Goal: Find specific page/section: Find specific page/section

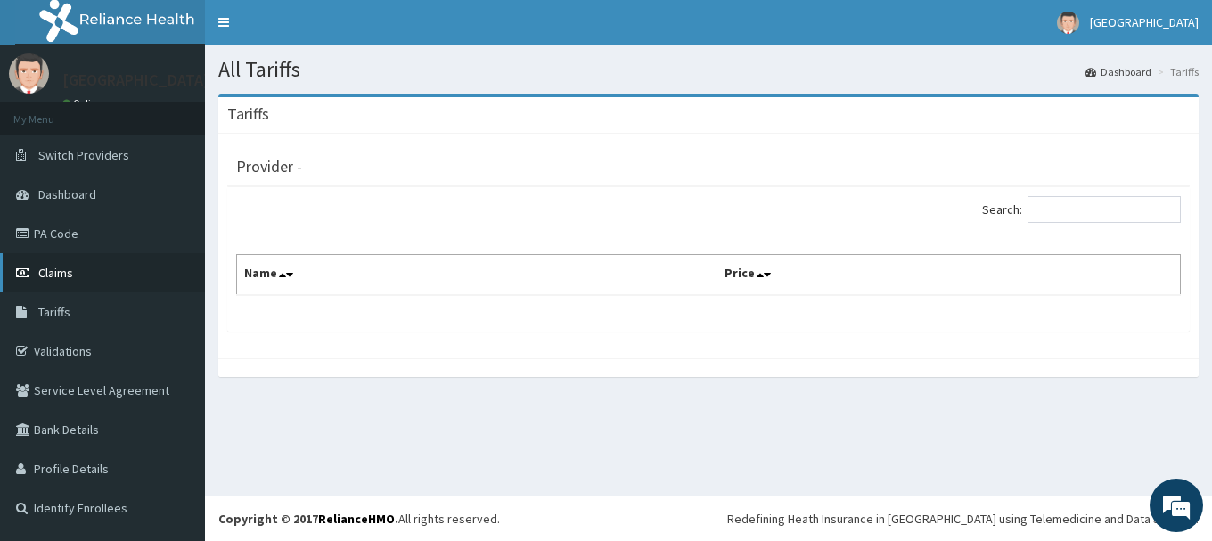
click at [69, 270] on span "Claims" at bounding box center [55, 273] width 35 height 16
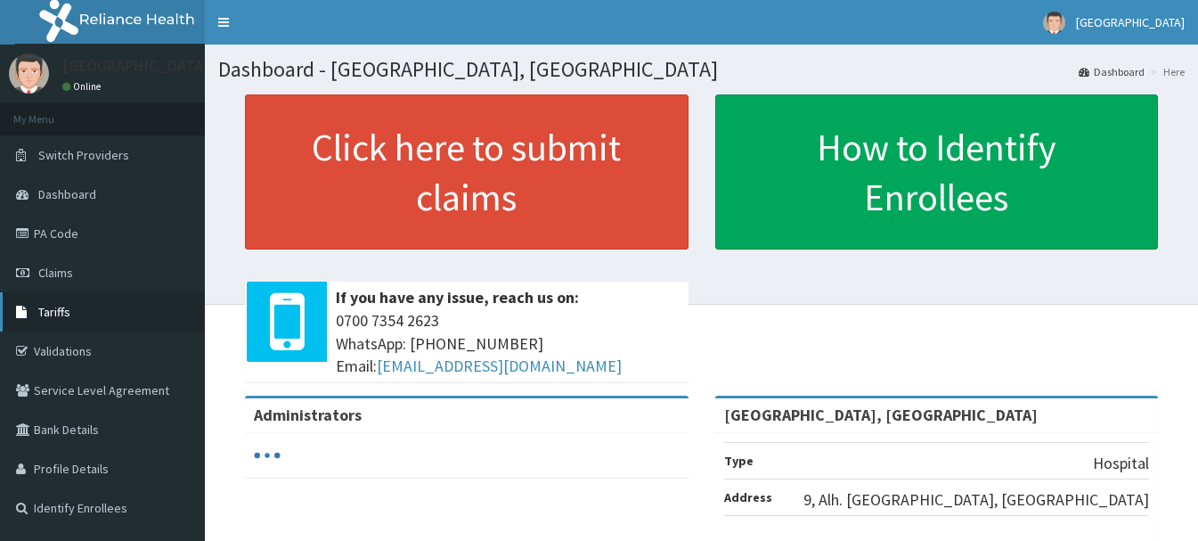
click at [69, 305] on span "Tariffs" at bounding box center [54, 312] width 32 height 16
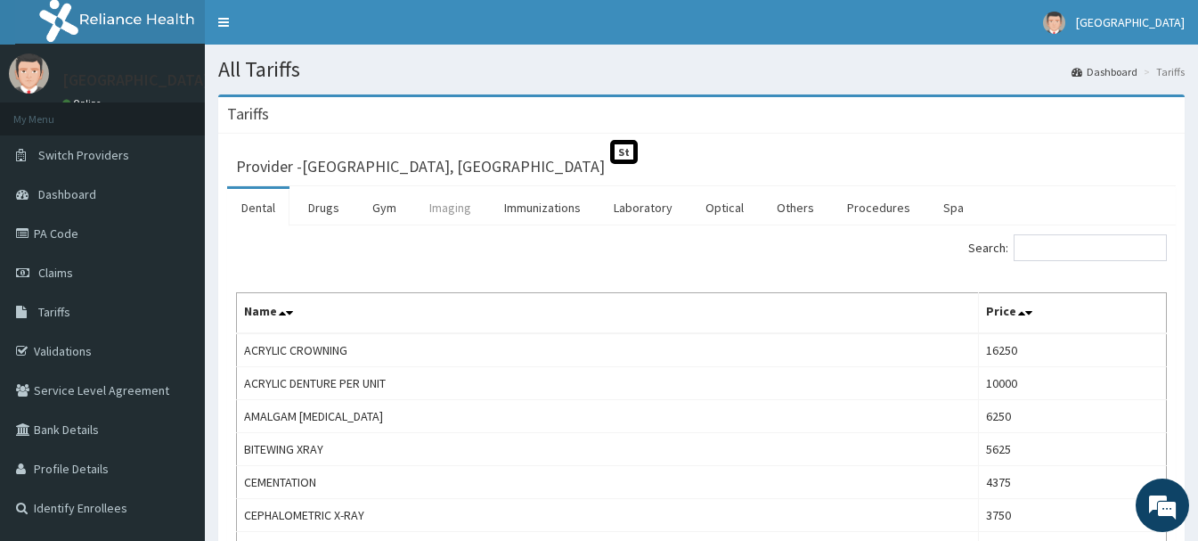
click at [440, 206] on link "Imaging" at bounding box center [450, 207] width 70 height 37
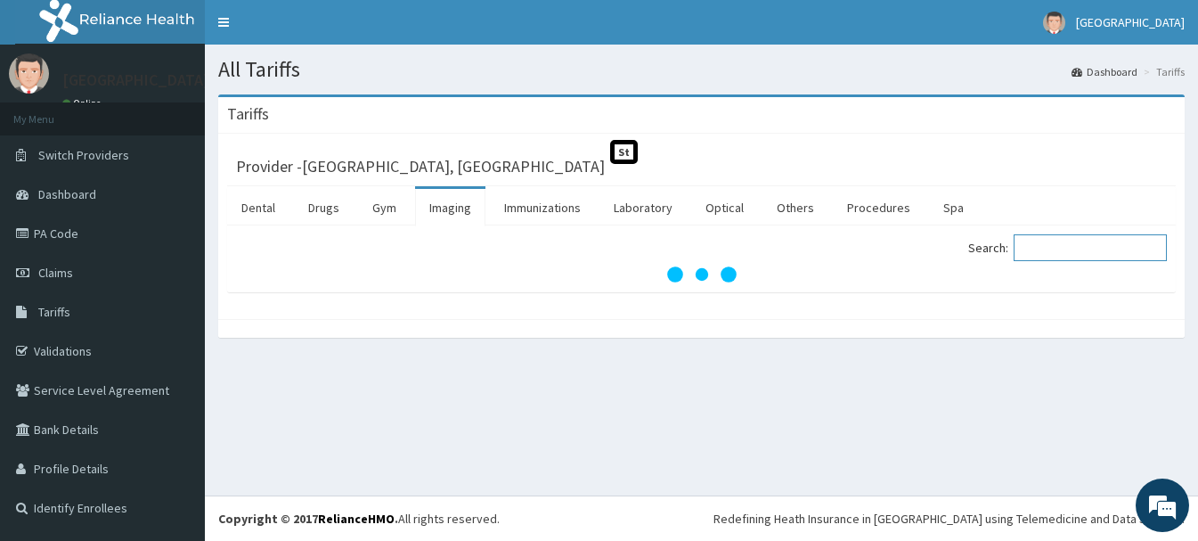
click at [1100, 245] on input "Search:" at bounding box center [1090, 247] width 153 height 27
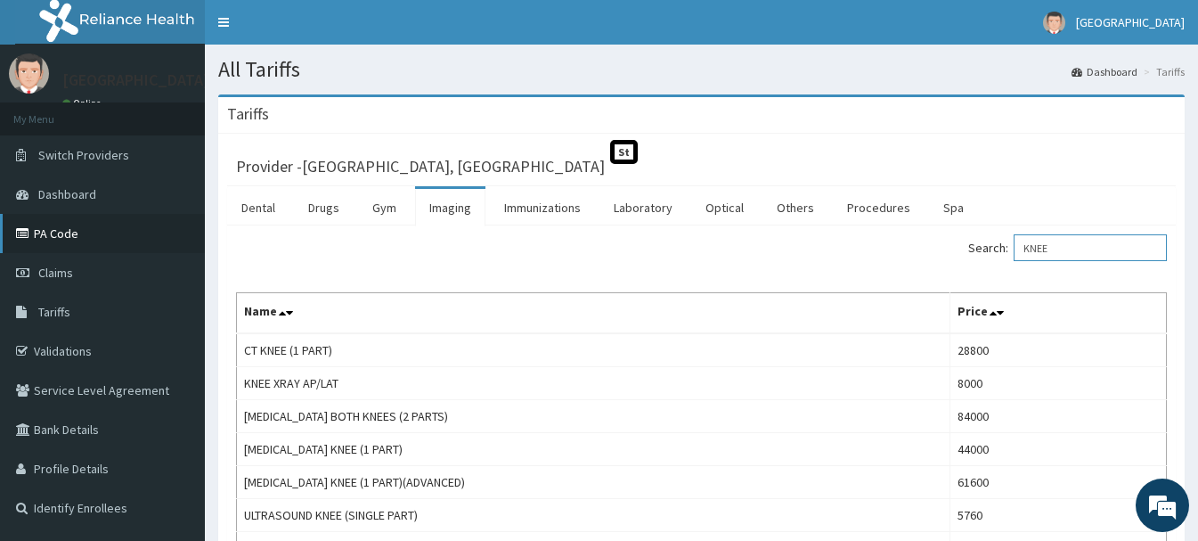
type input "KNEE"
click at [61, 237] on link "PA Code" at bounding box center [102, 233] width 205 height 39
